Goal: Task Accomplishment & Management: Complete application form

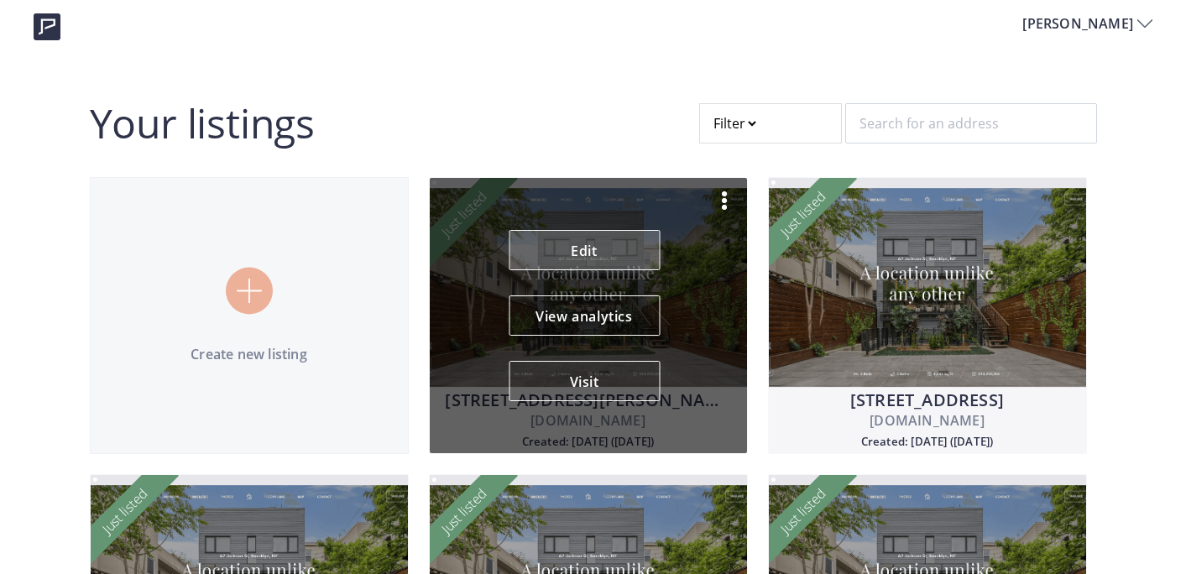
click at [573, 241] on link "Edit" at bounding box center [584, 250] width 151 height 40
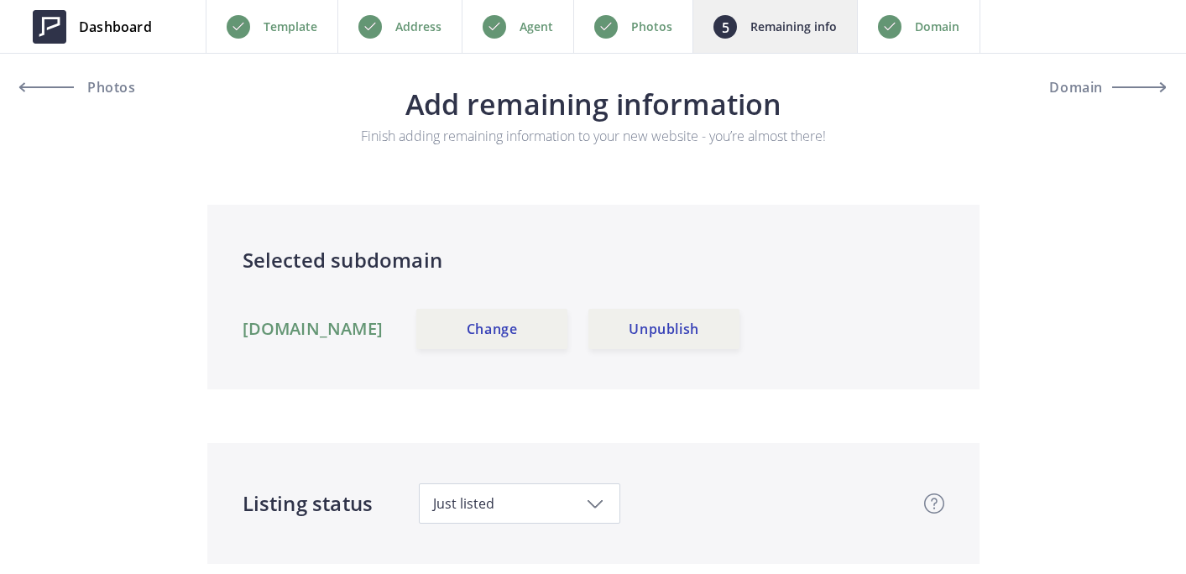
click at [663, 15] on div "Photos" at bounding box center [632, 26] width 119 height 53
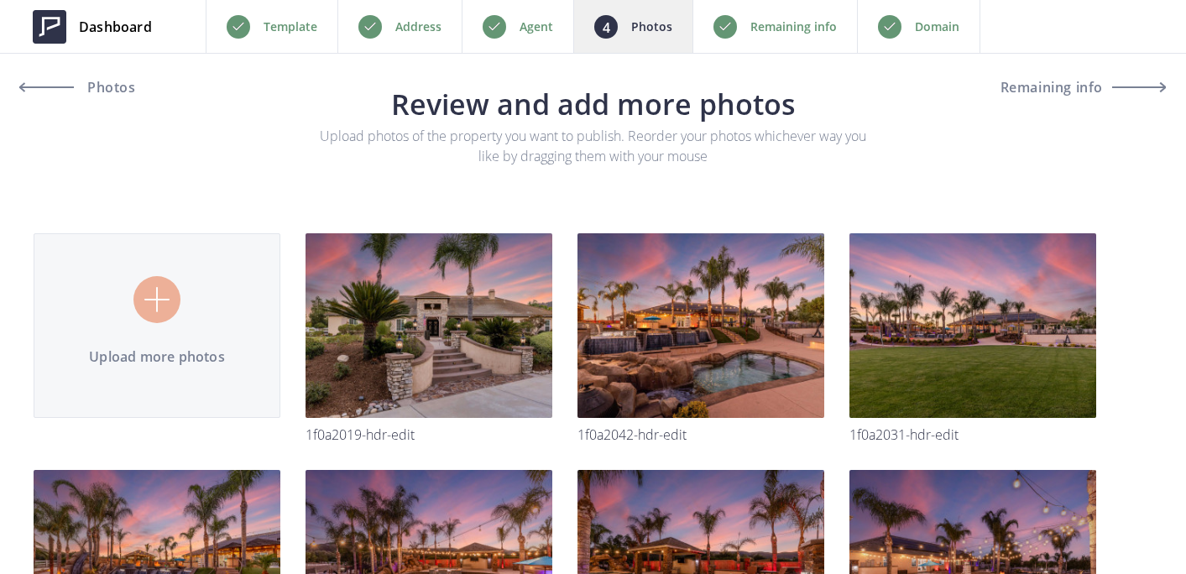
type input "C:\fakepath\1F0A2072-HDR-Edit.jpg"
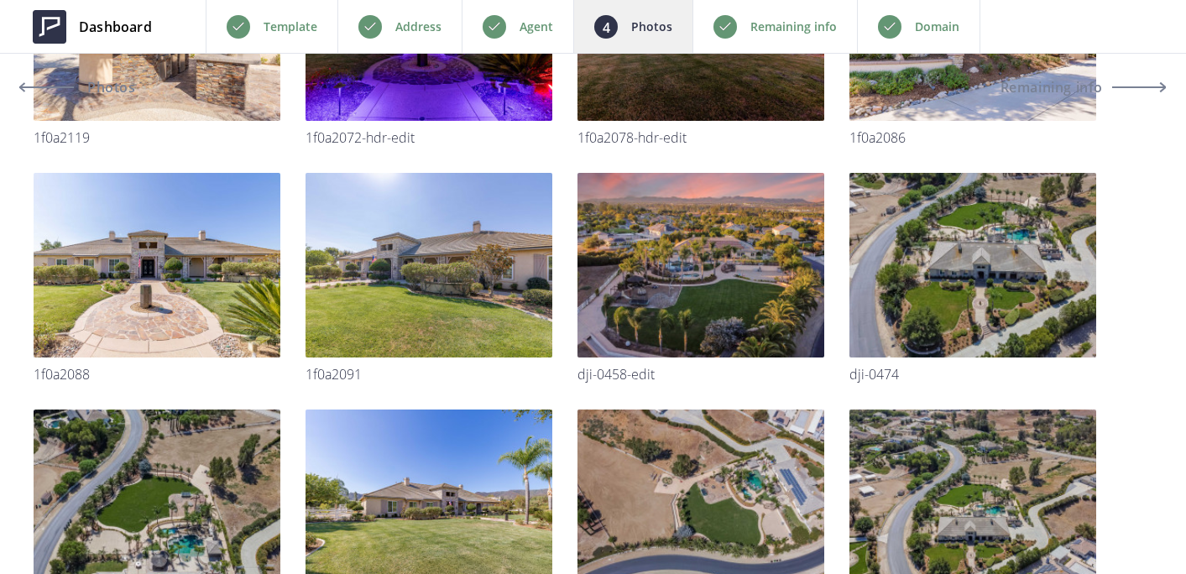
scroll to position [5007, 0]
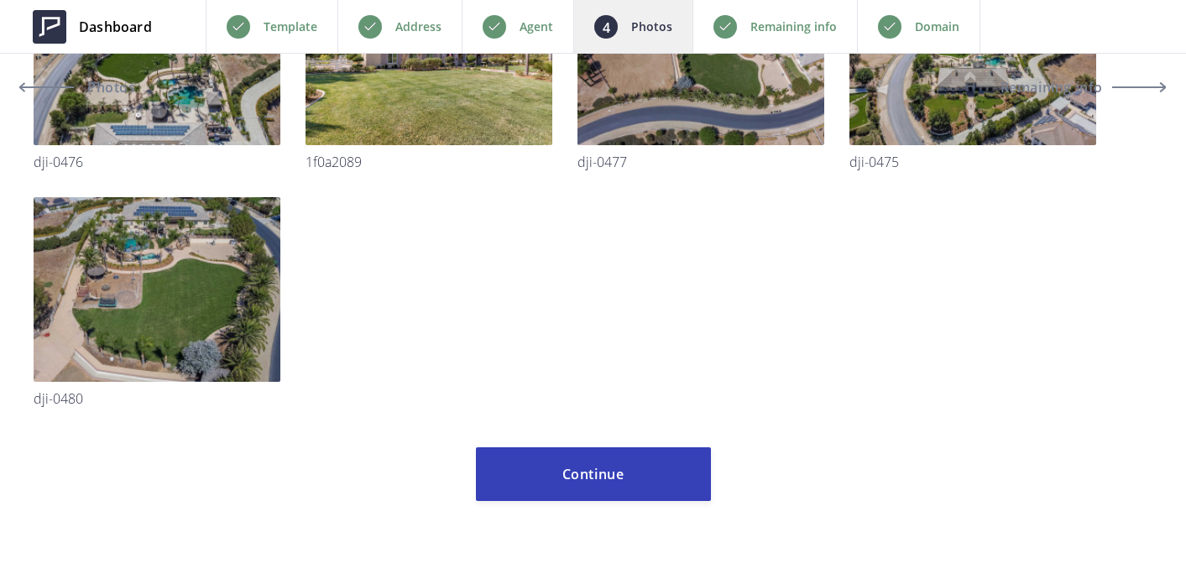
click at [771, 24] on p "Remaining info" at bounding box center [793, 27] width 86 height 20
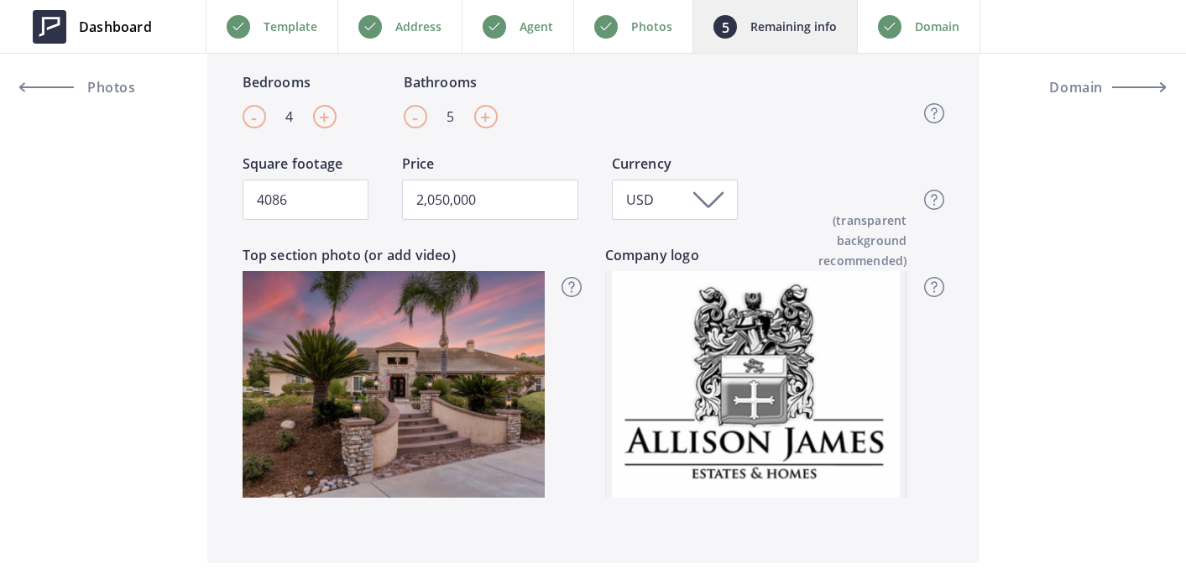
scroll to position [742, 0]
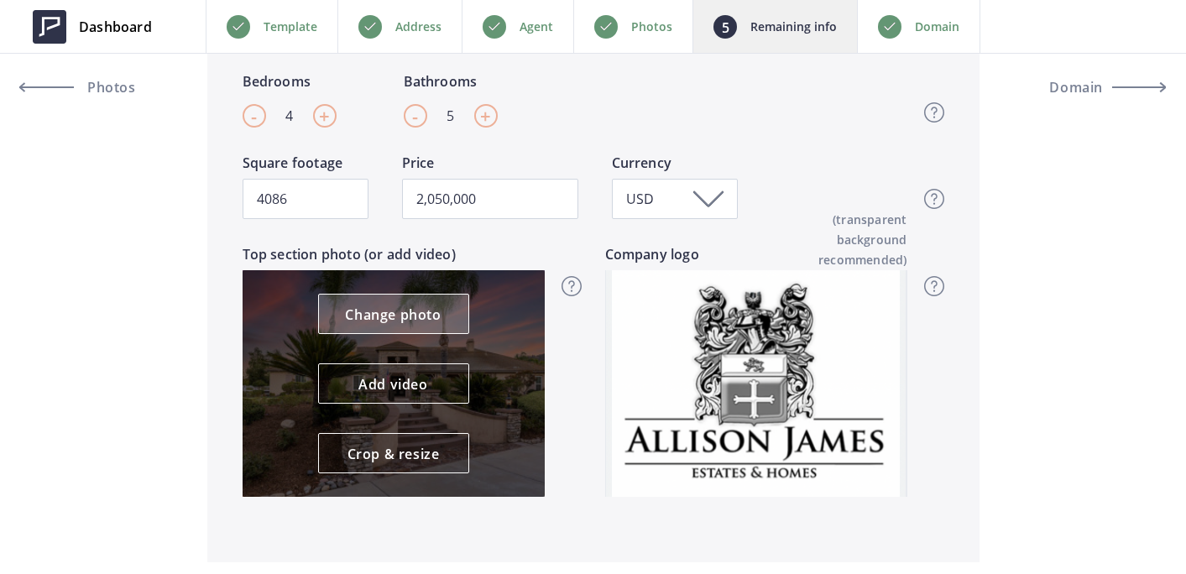
click at [414, 310] on link "Change photo" at bounding box center [393, 314] width 151 height 40
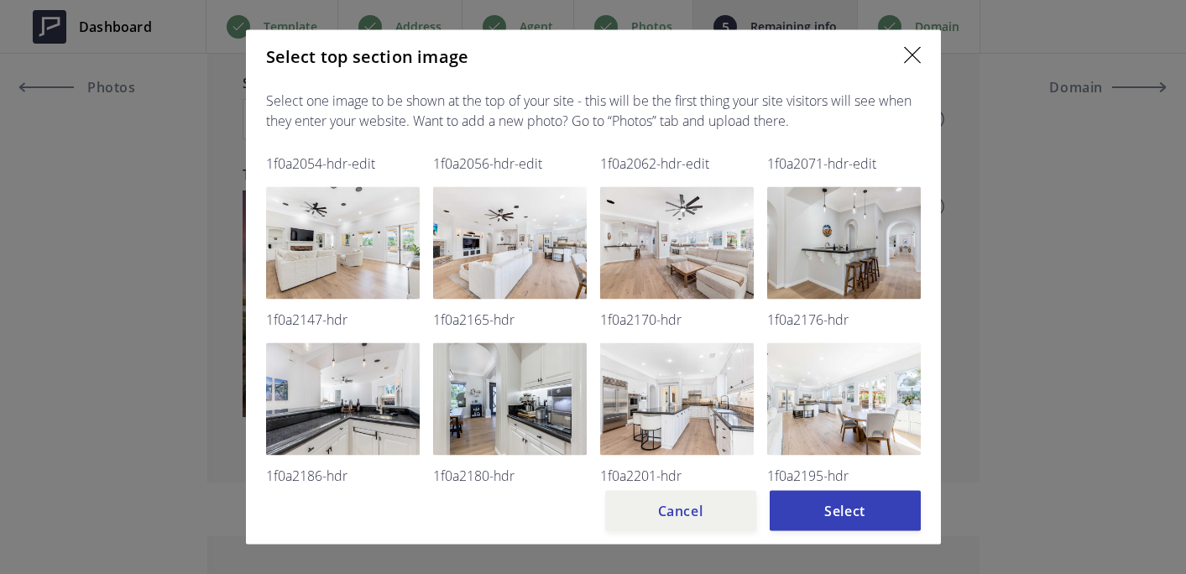
scroll to position [0, 0]
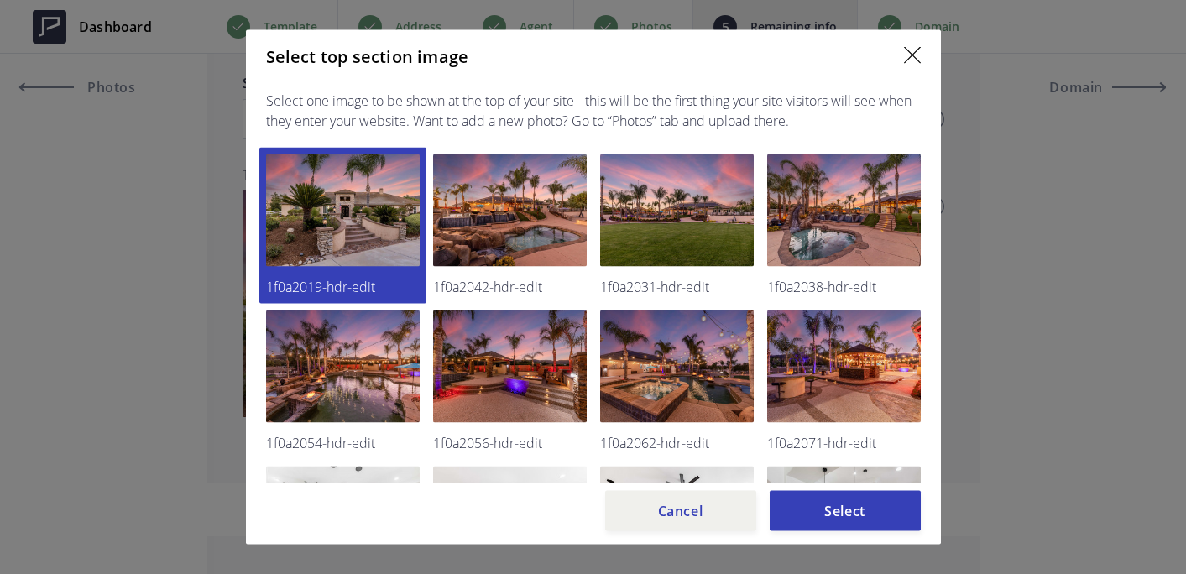
click at [914, 48] on img at bounding box center [912, 54] width 17 height 17
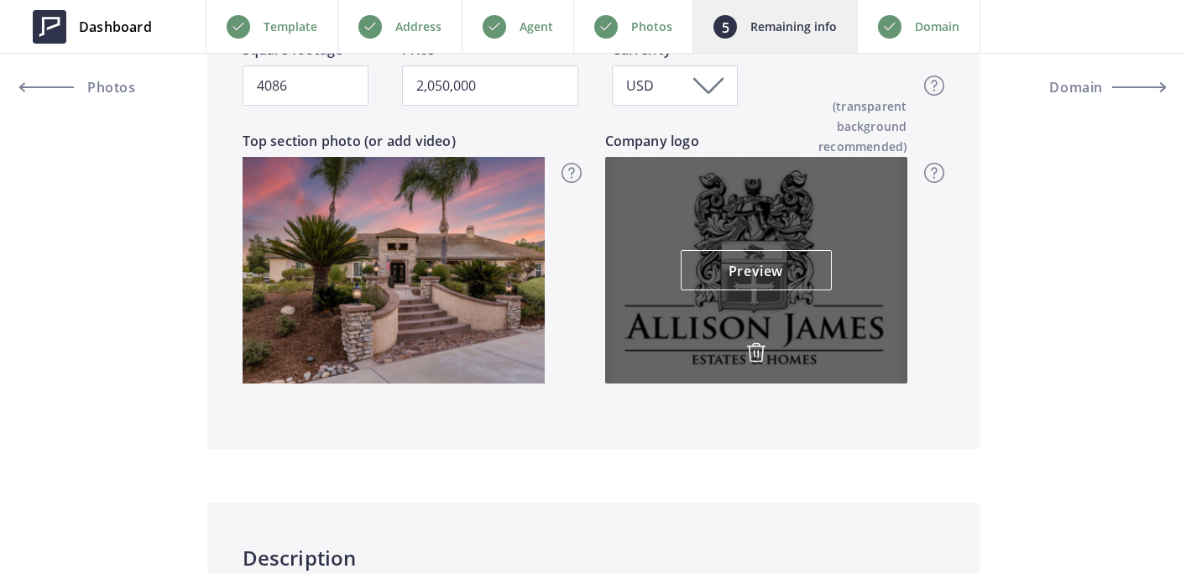
scroll to position [875, 0]
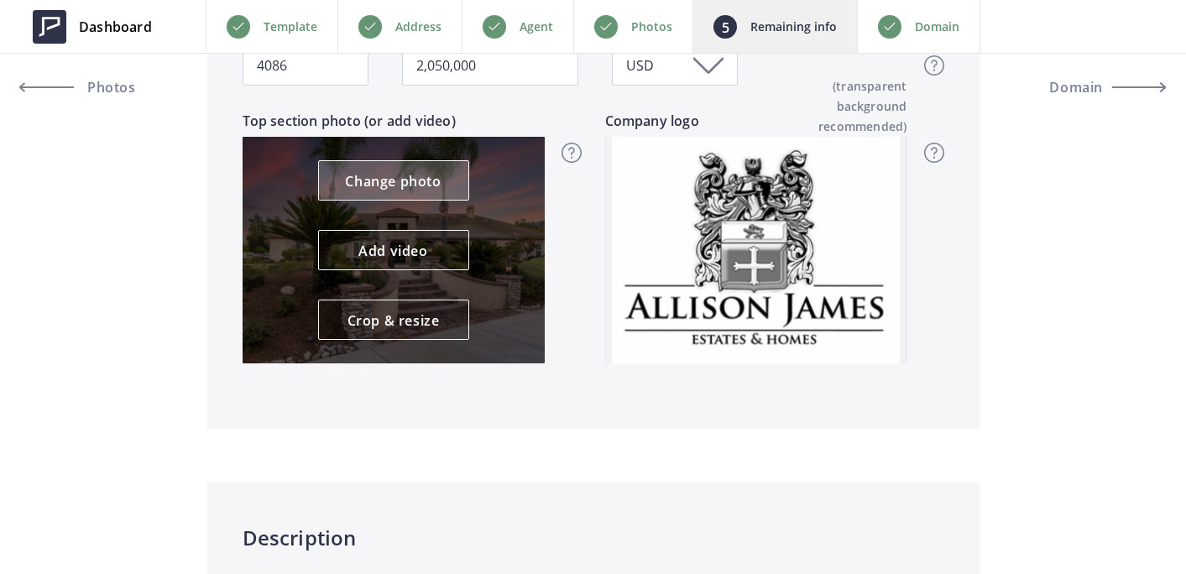
click at [405, 190] on link "Change photo" at bounding box center [393, 180] width 151 height 40
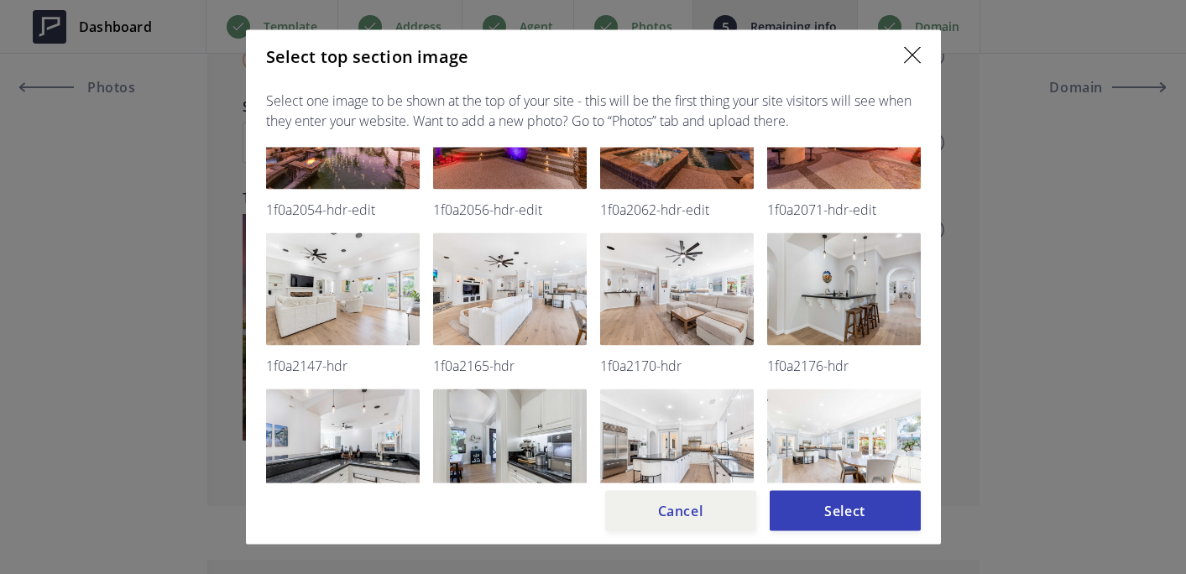
scroll to position [0, 0]
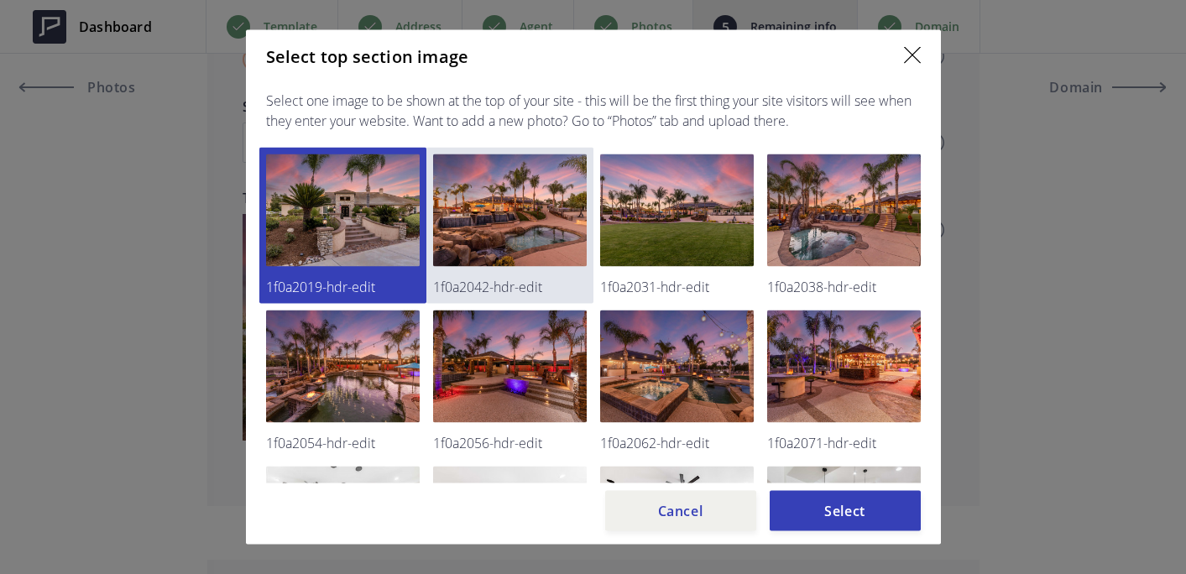
click at [542, 220] on img at bounding box center [510, 210] width 154 height 112
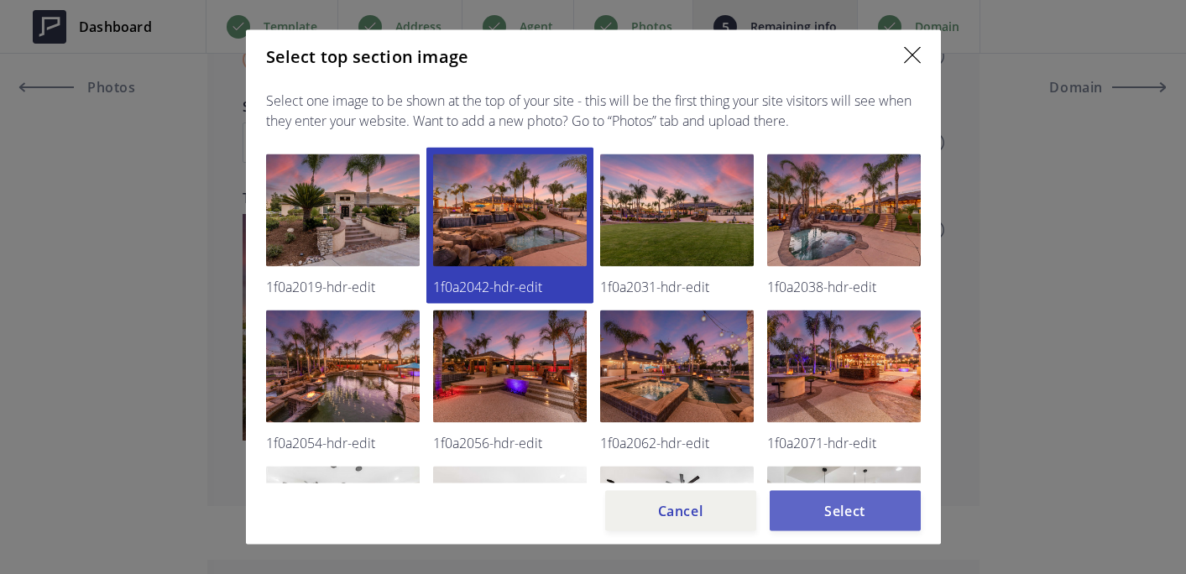
click at [873, 512] on button "Select" at bounding box center [845, 511] width 151 height 40
type input "2,050,000"
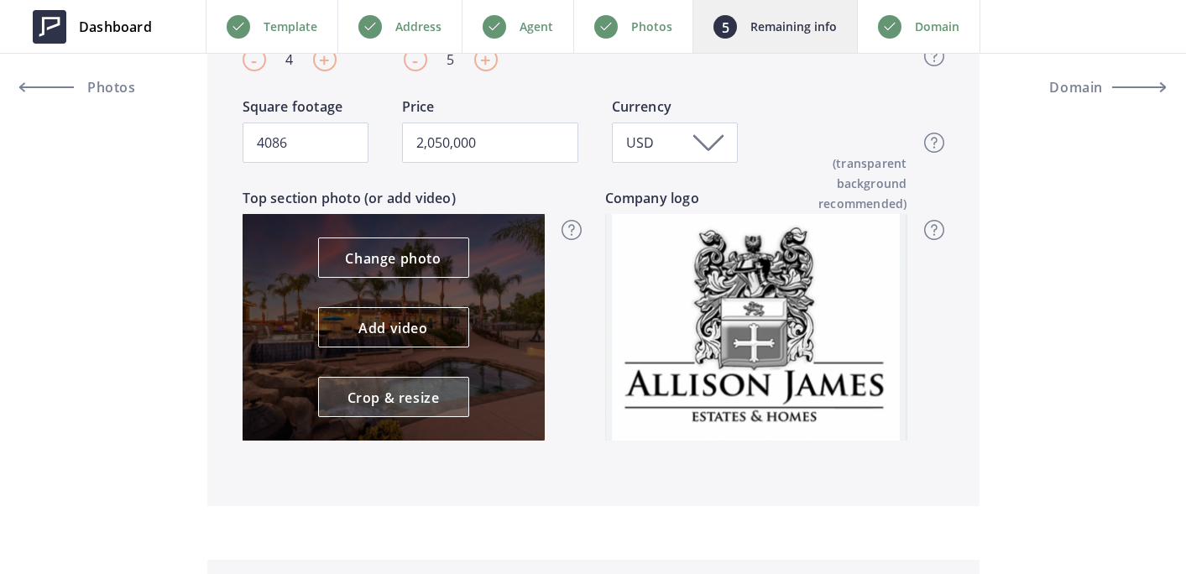
click at [425, 399] on link "Crop & resize" at bounding box center [393, 397] width 151 height 40
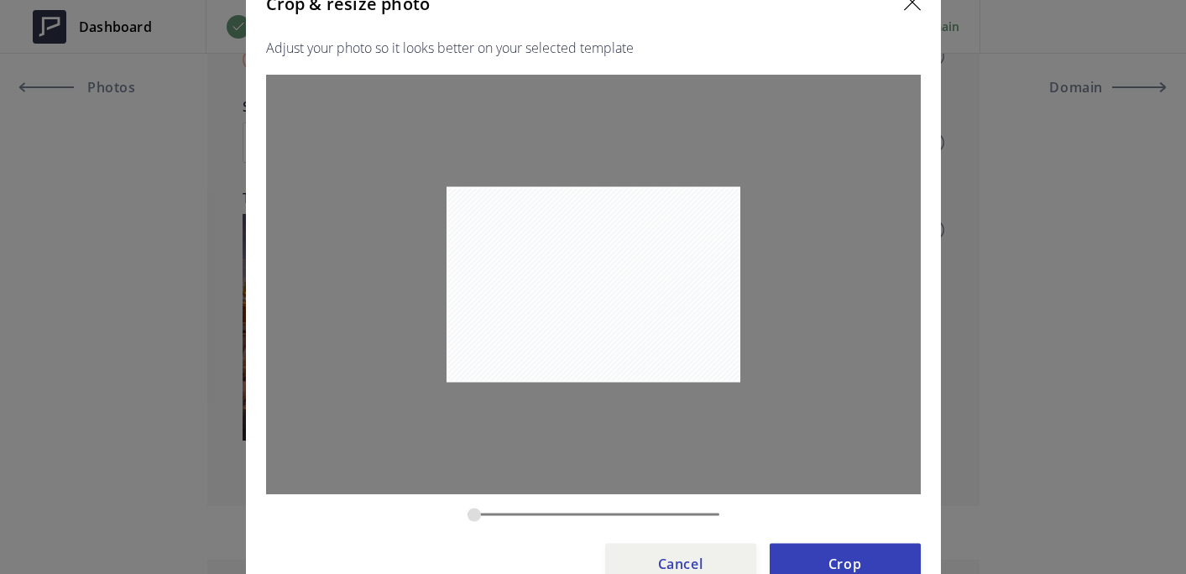
drag, startPoint x: 519, startPoint y: 515, endPoint x: 454, endPoint y: 504, distance: 65.5
type input "0.1823"
click at [468, 507] on input "zoom" at bounding box center [594, 515] width 252 height 16
click at [817, 564] on button "Crop" at bounding box center [845, 564] width 151 height 40
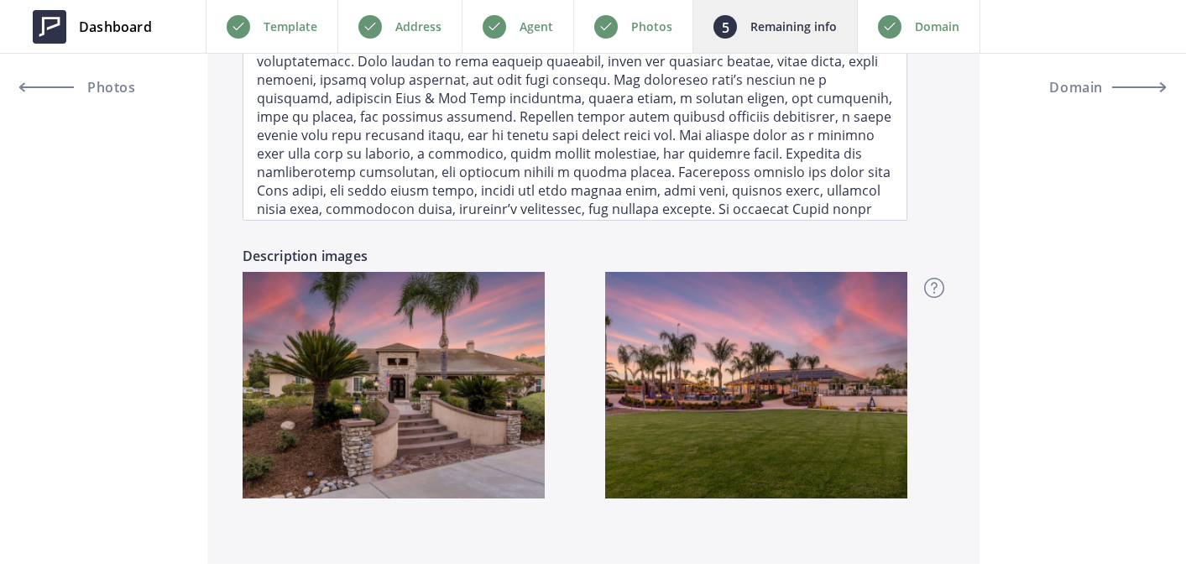
scroll to position [1603, 0]
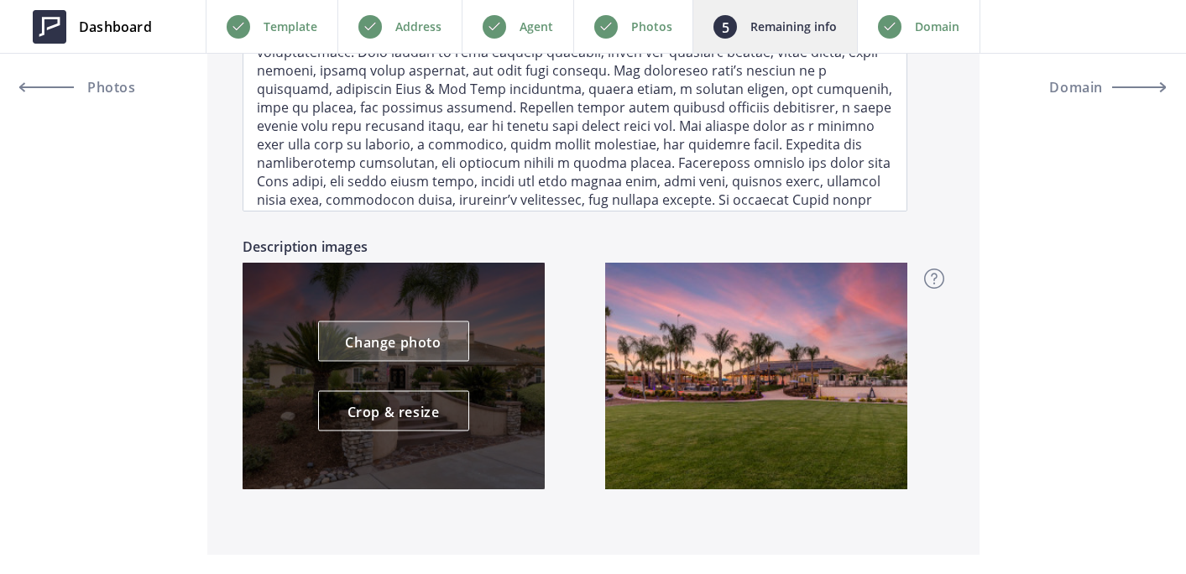
click at [426, 347] on link "Change photo" at bounding box center [393, 341] width 151 height 40
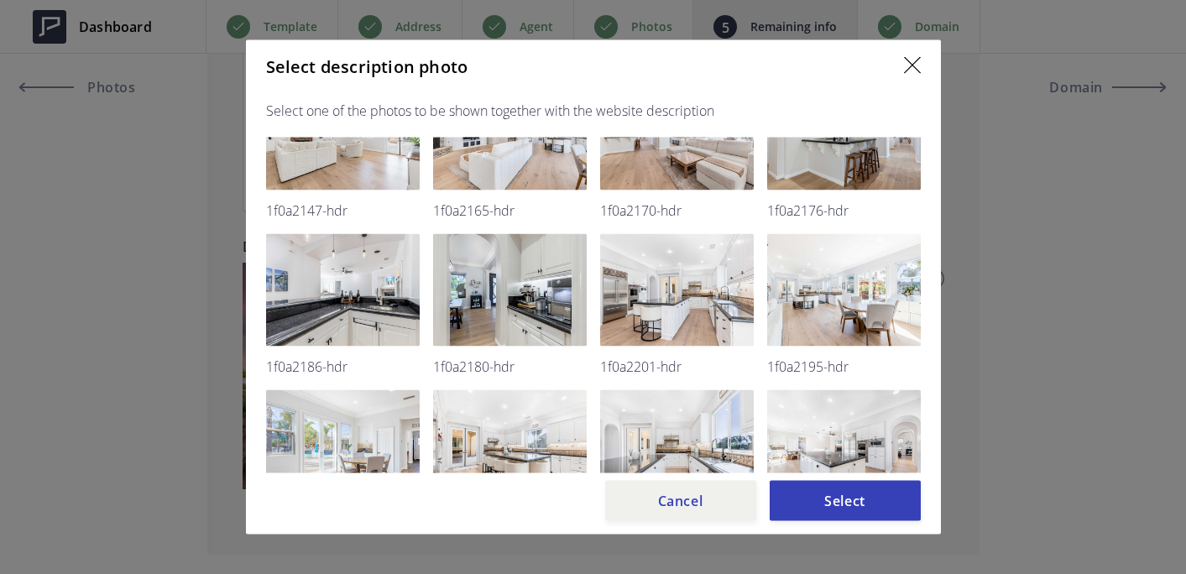
scroll to position [382, 0]
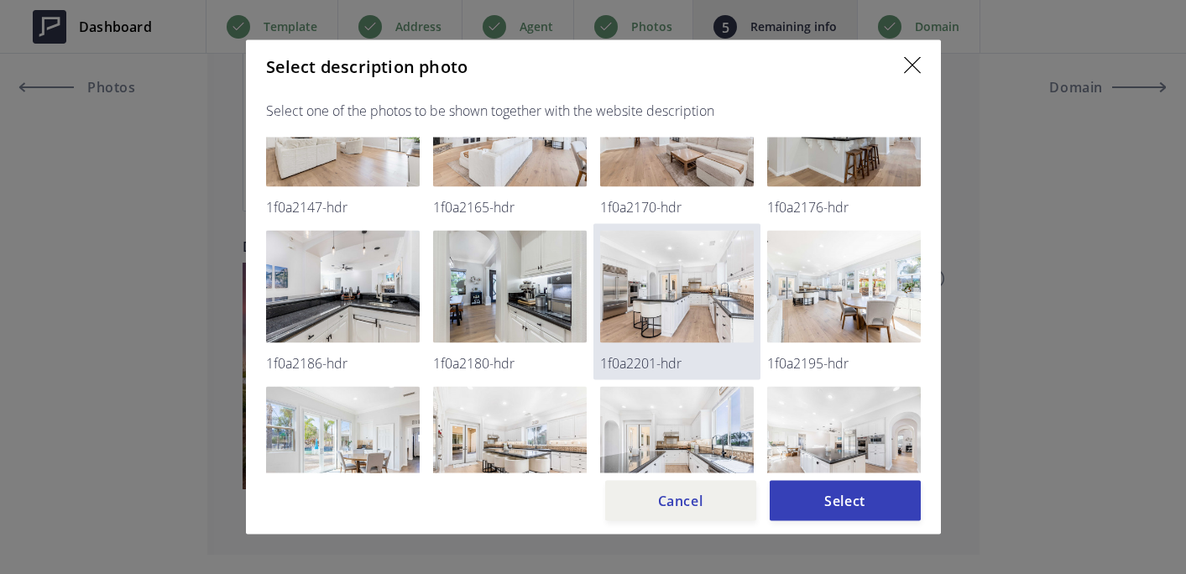
click at [687, 288] on img at bounding box center [677, 287] width 154 height 112
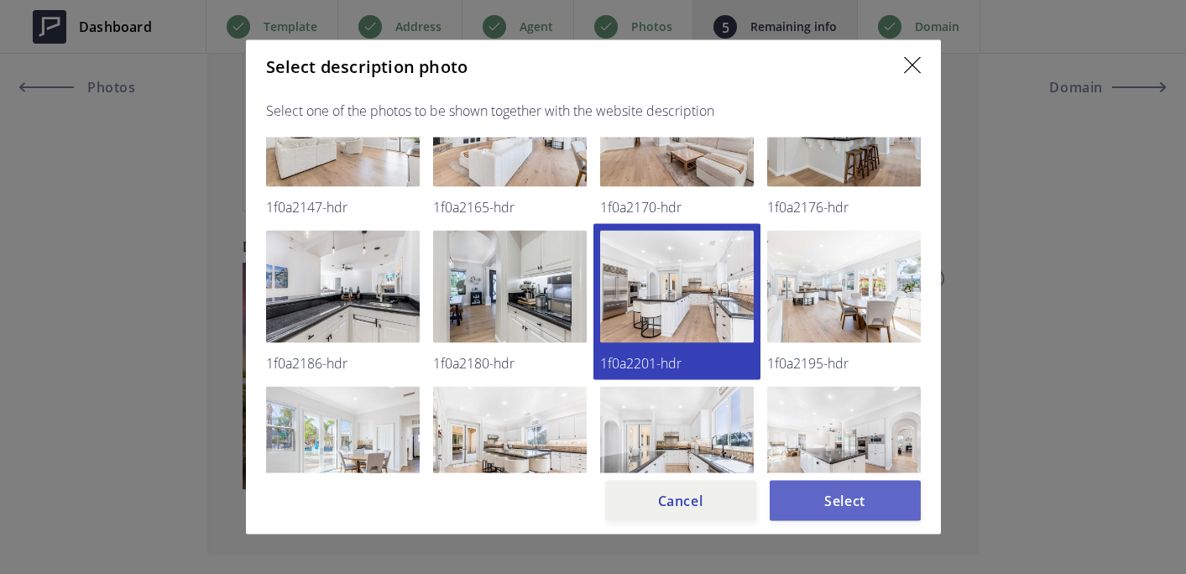
click at [854, 494] on button "Select" at bounding box center [845, 501] width 151 height 40
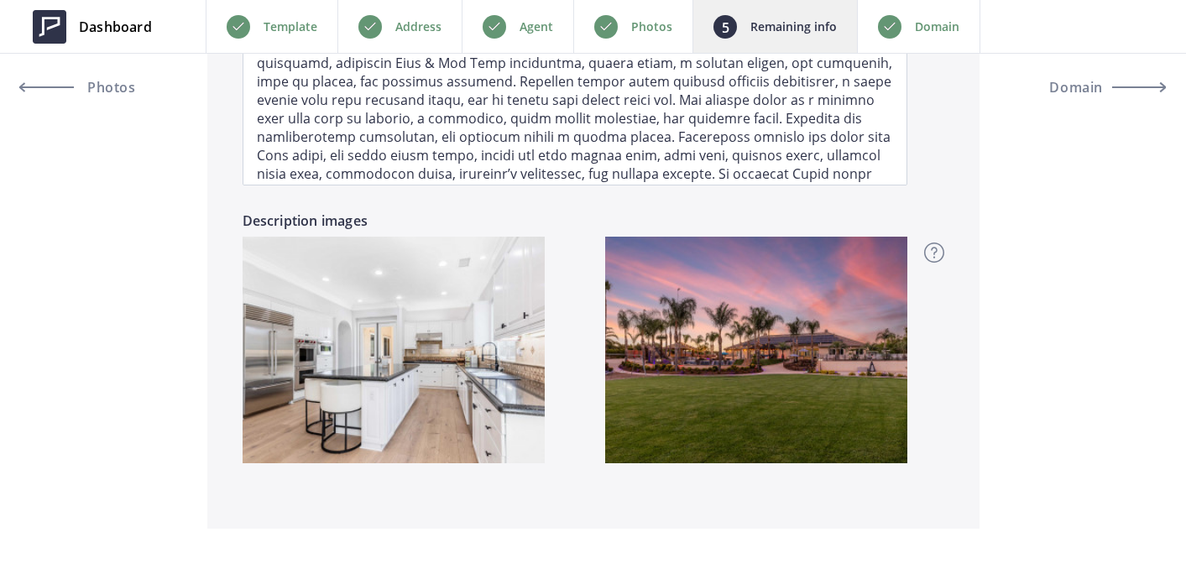
scroll to position [1630, 0]
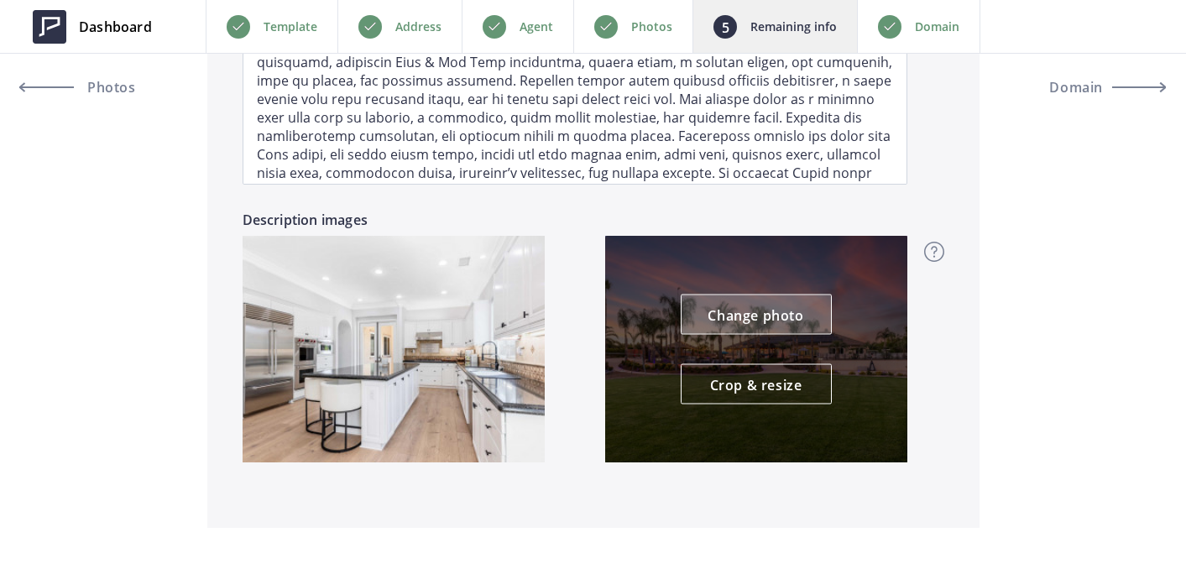
click at [778, 328] on link "Change photo" at bounding box center [756, 315] width 151 height 40
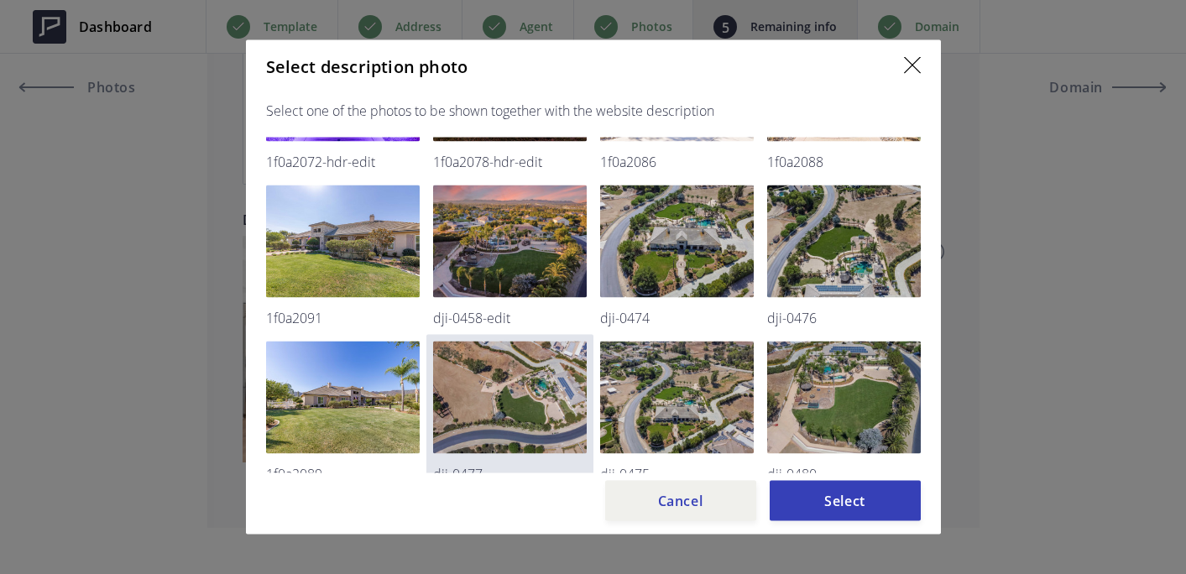
scroll to position [2881, 0]
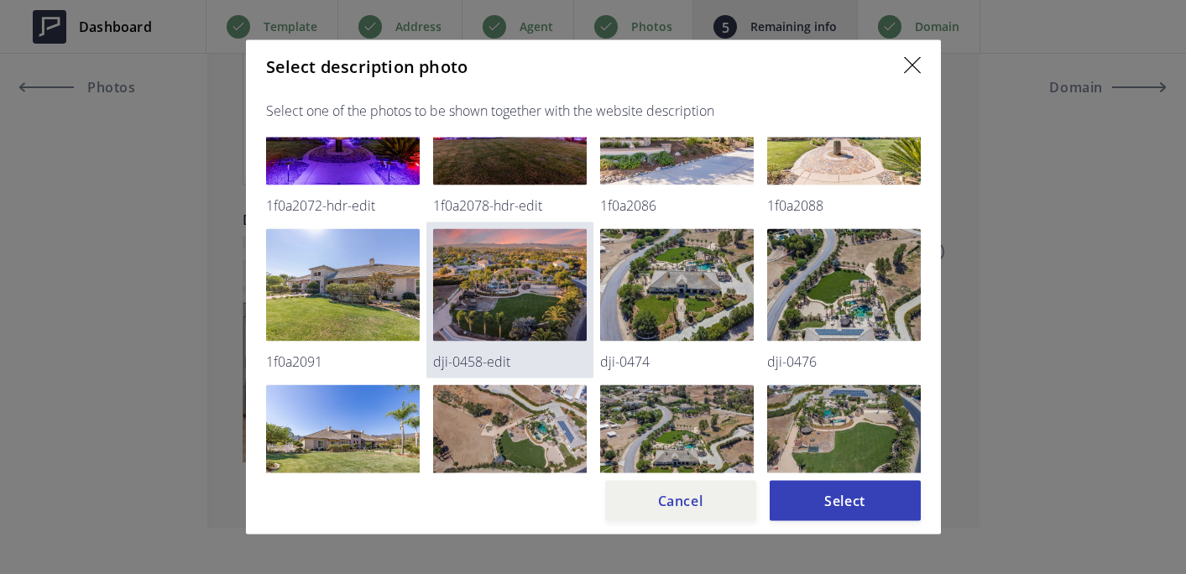
click at [537, 306] on img at bounding box center [510, 285] width 154 height 112
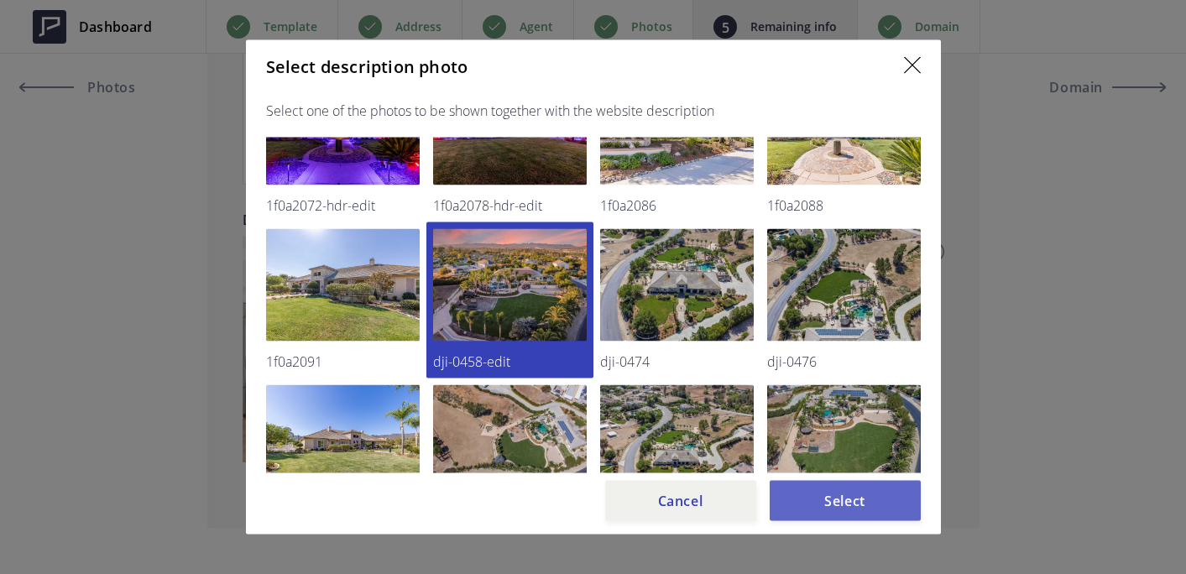
click at [820, 487] on button "Select" at bounding box center [845, 501] width 151 height 40
type input "2,050,000"
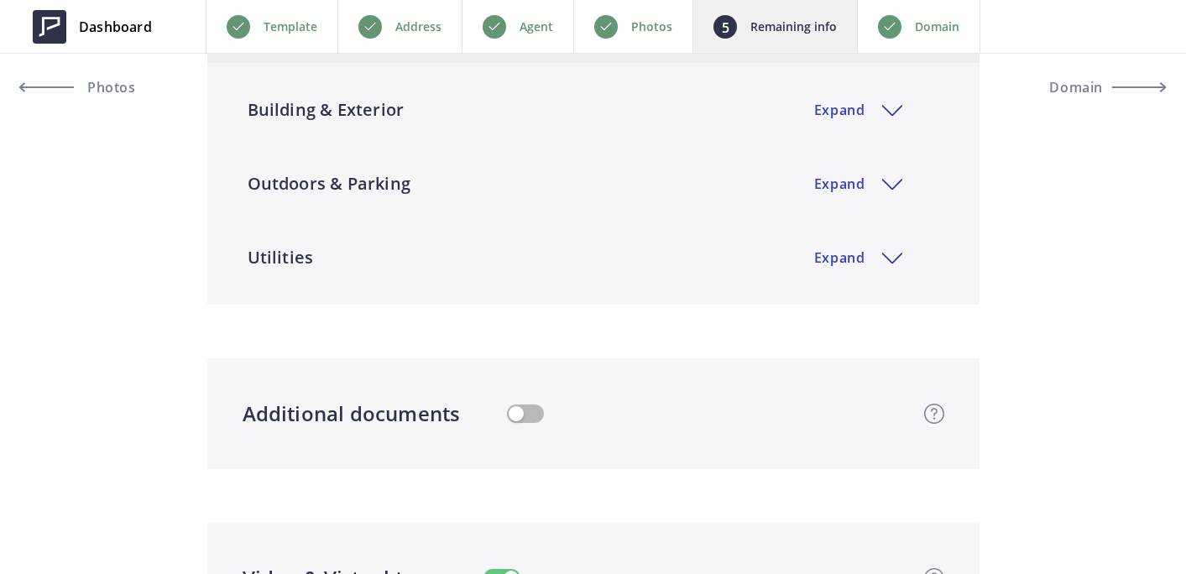
scroll to position [3345, 0]
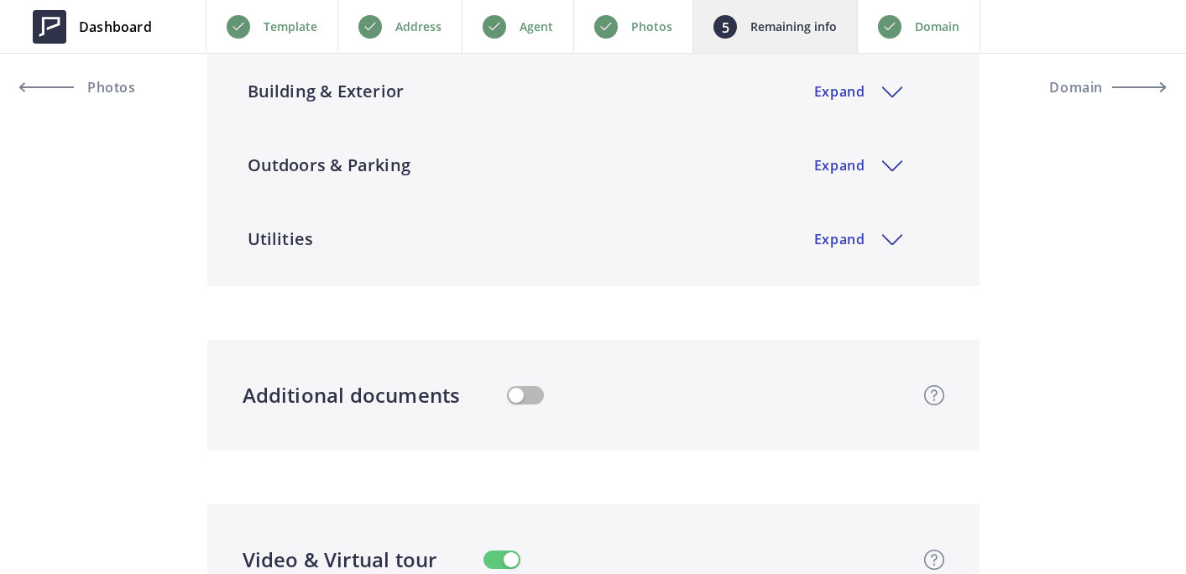
click at [938, 27] on p "Domain" at bounding box center [937, 27] width 44 height 20
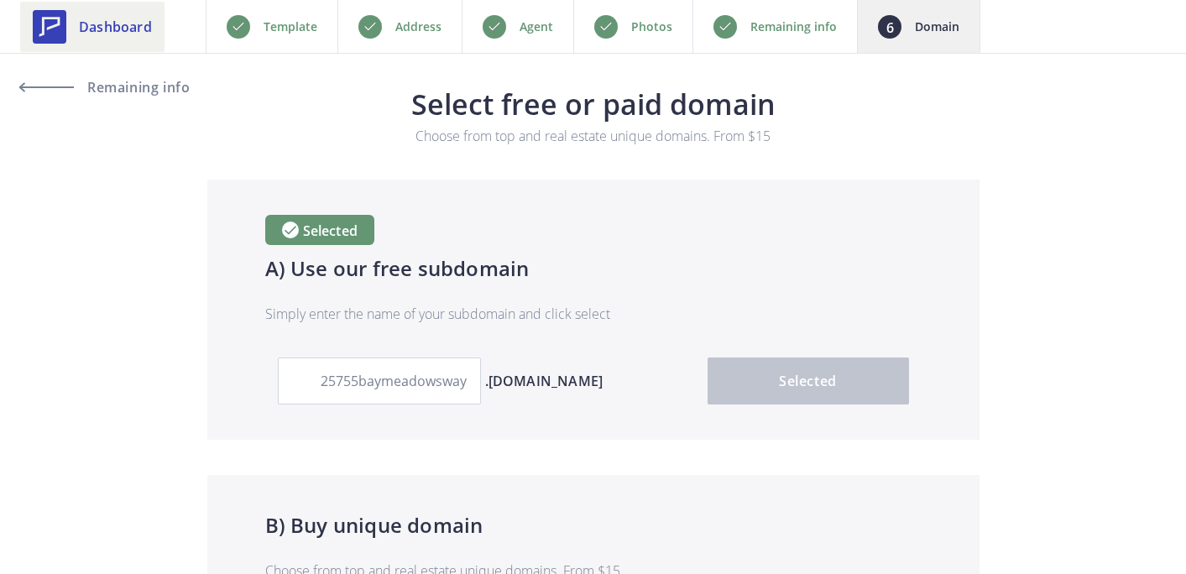
click at [91, 23] on span "Dashboard" at bounding box center [115, 27] width 73 height 20
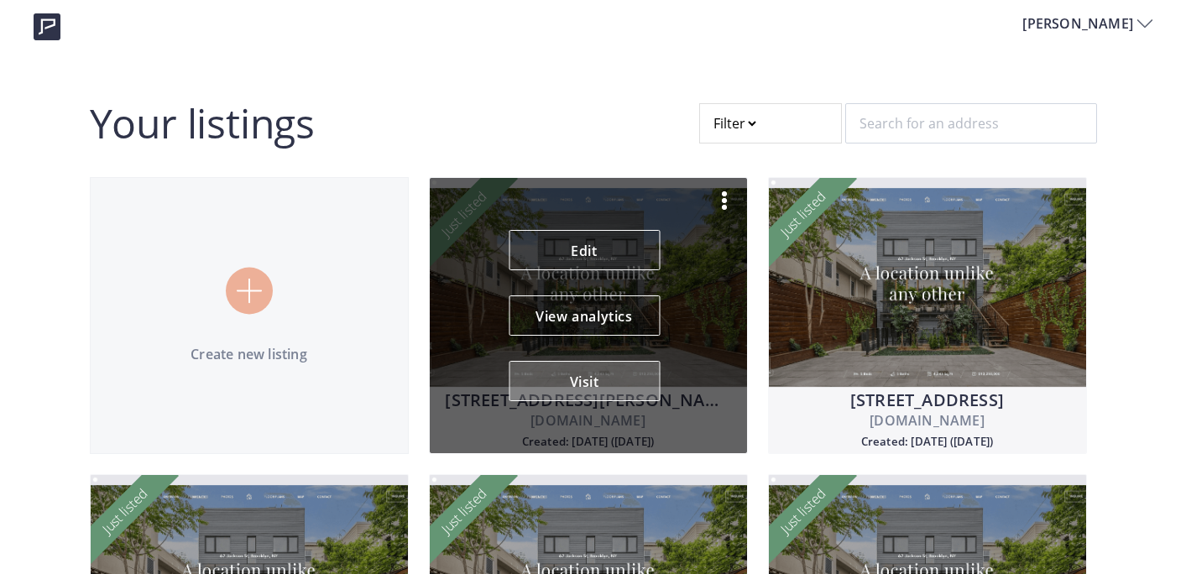
click at [589, 388] on button "Visit" at bounding box center [584, 381] width 151 height 40
